Goal: Task Accomplishment & Management: Manage account settings

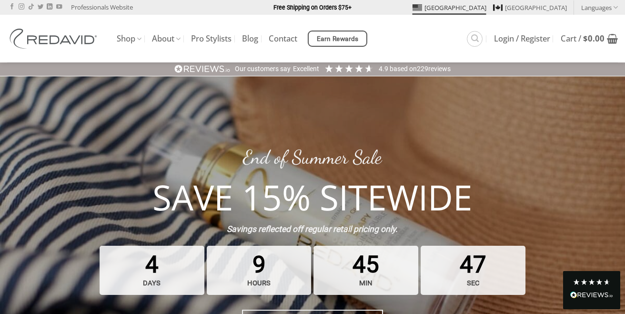
click at [506, 41] on span "Login / Register" at bounding box center [522, 39] width 56 height 8
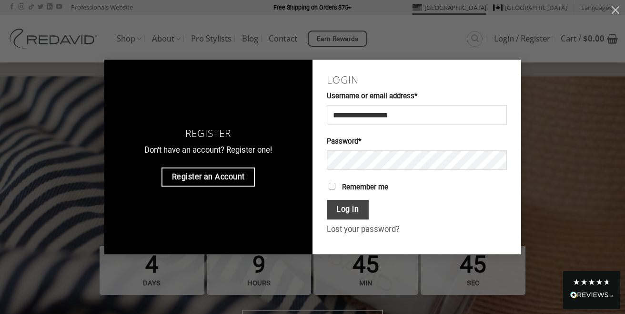
click at [346, 208] on button "Log in" at bounding box center [348, 210] width 42 height 20
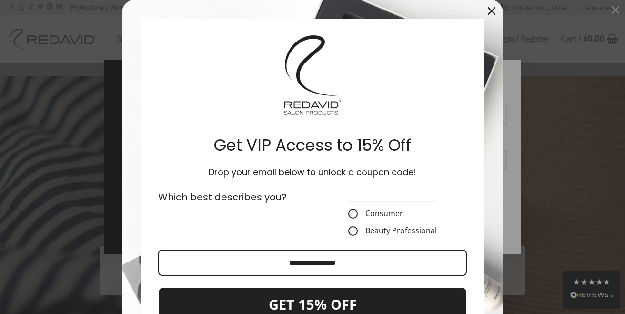
scroll to position [42, 0]
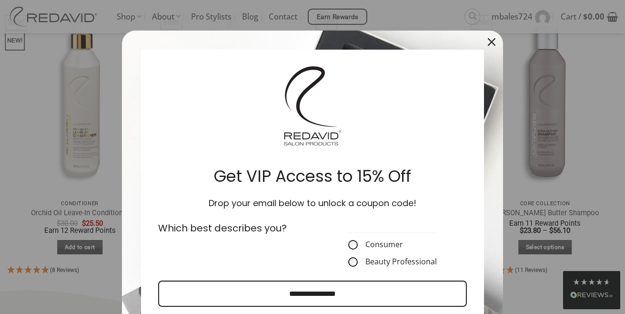
click at [548, 160] on div "Marketing offer form" at bounding box center [312, 157] width 625 height 314
click at [494, 38] on icon "close icon" at bounding box center [492, 42] width 8 height 8
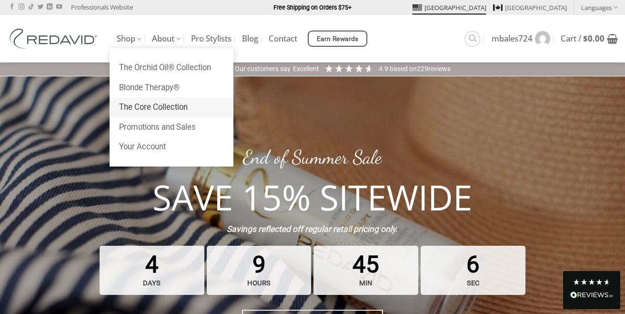
click at [167, 106] on link "The Core Collection" at bounding box center [172, 107] width 124 height 20
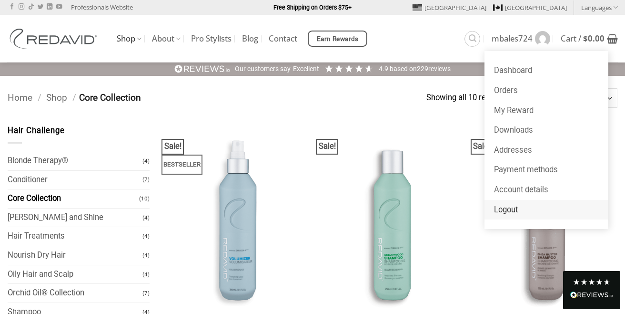
click at [506, 211] on link "Logout" at bounding box center [547, 210] width 124 height 20
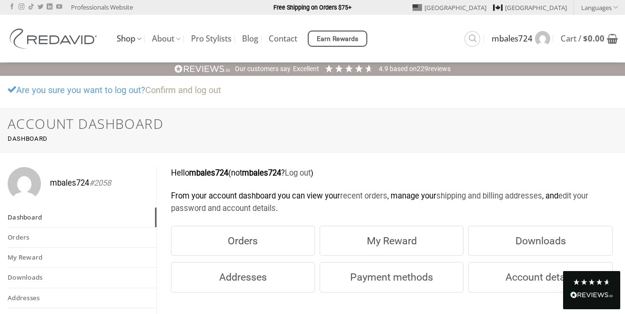
click at [205, 90] on link "Confirm and log out" at bounding box center [183, 90] width 76 height 10
